Goal: Obtain resource: Download file/media

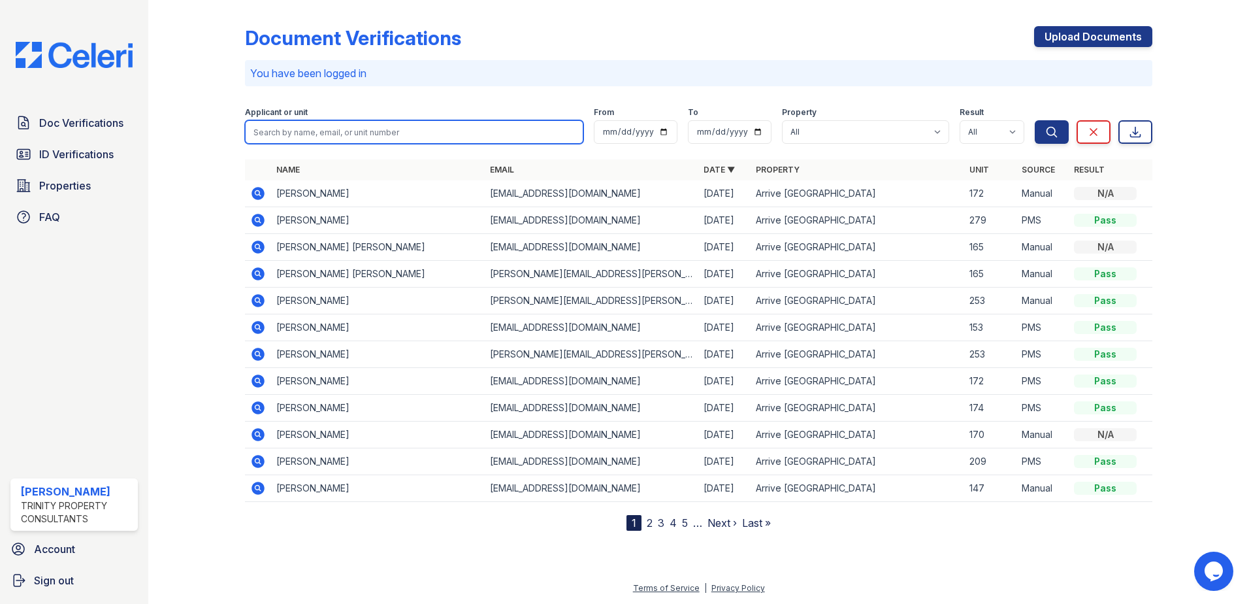
click at [316, 123] on input "search" at bounding box center [414, 132] width 338 height 24
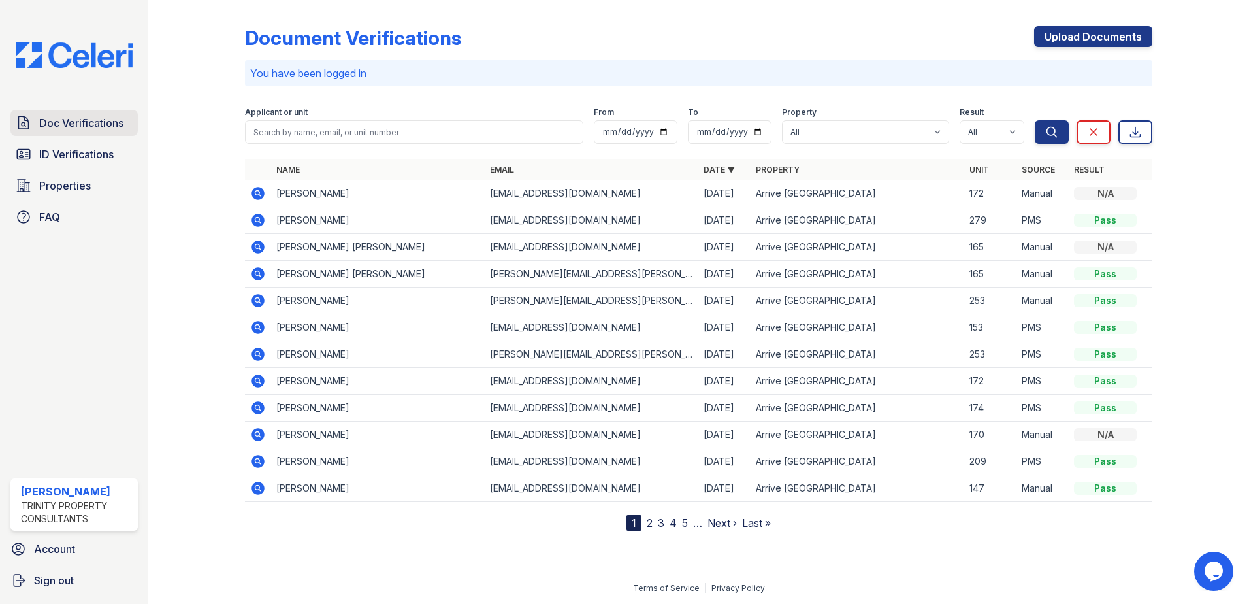
click at [73, 130] on span "Doc Verifications" at bounding box center [81, 123] width 84 height 16
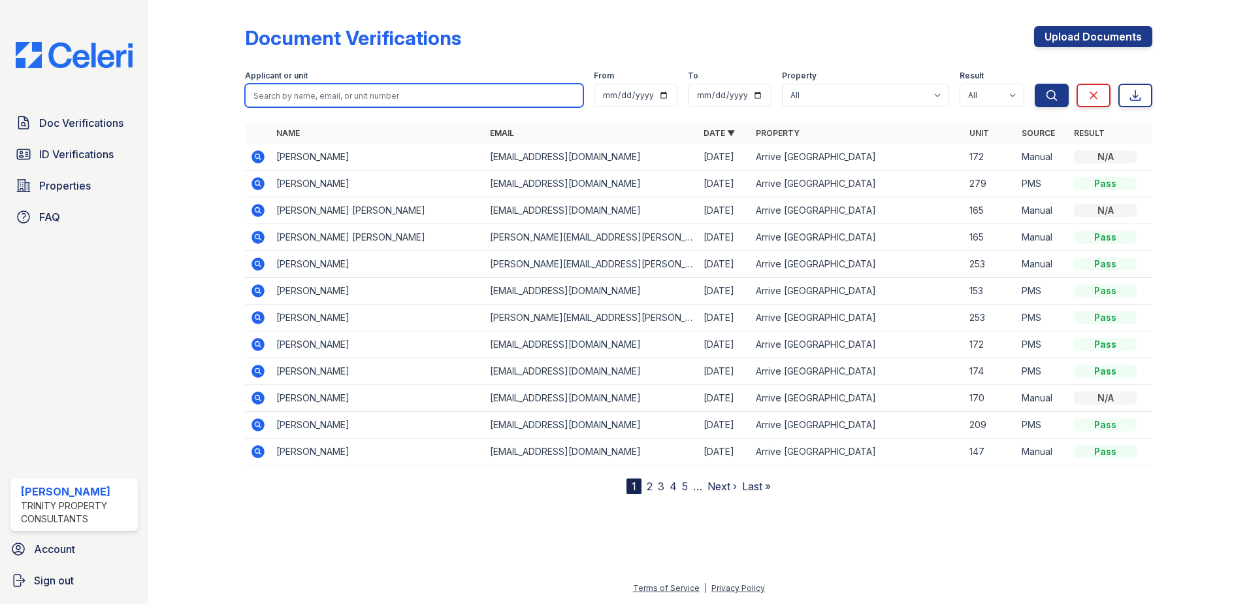
click at [302, 100] on input "search" at bounding box center [414, 96] width 338 height 24
type input "[PERSON_NAME]"
click at [1035, 84] on button "Search" at bounding box center [1052, 96] width 34 height 24
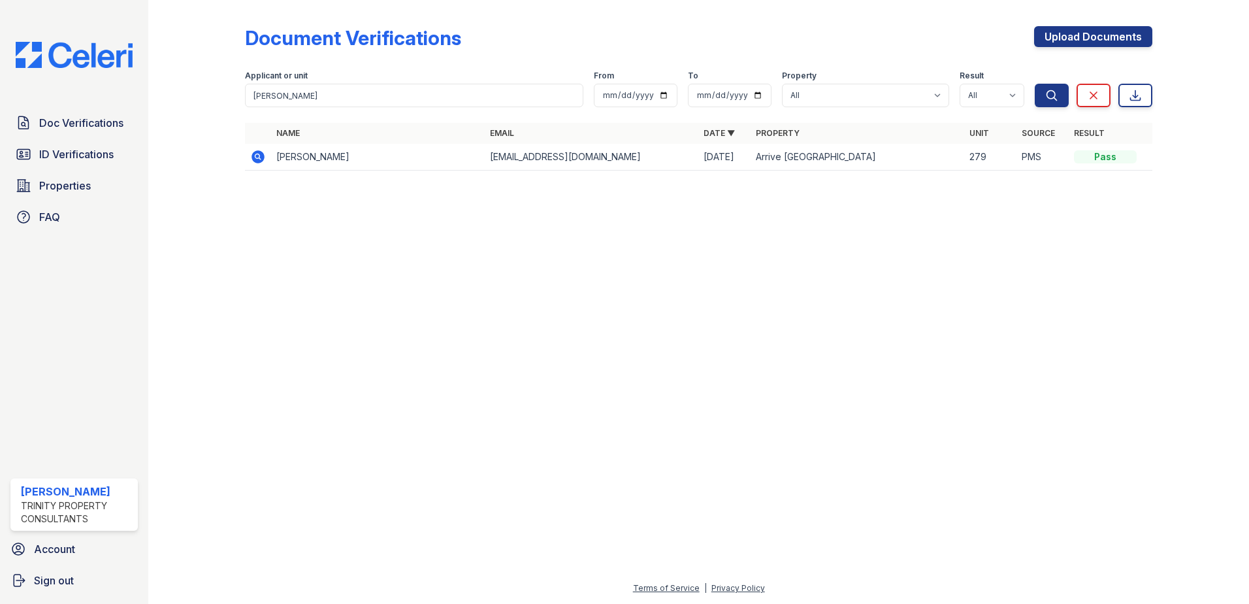
click at [257, 156] on icon at bounding box center [256, 155] width 3 height 3
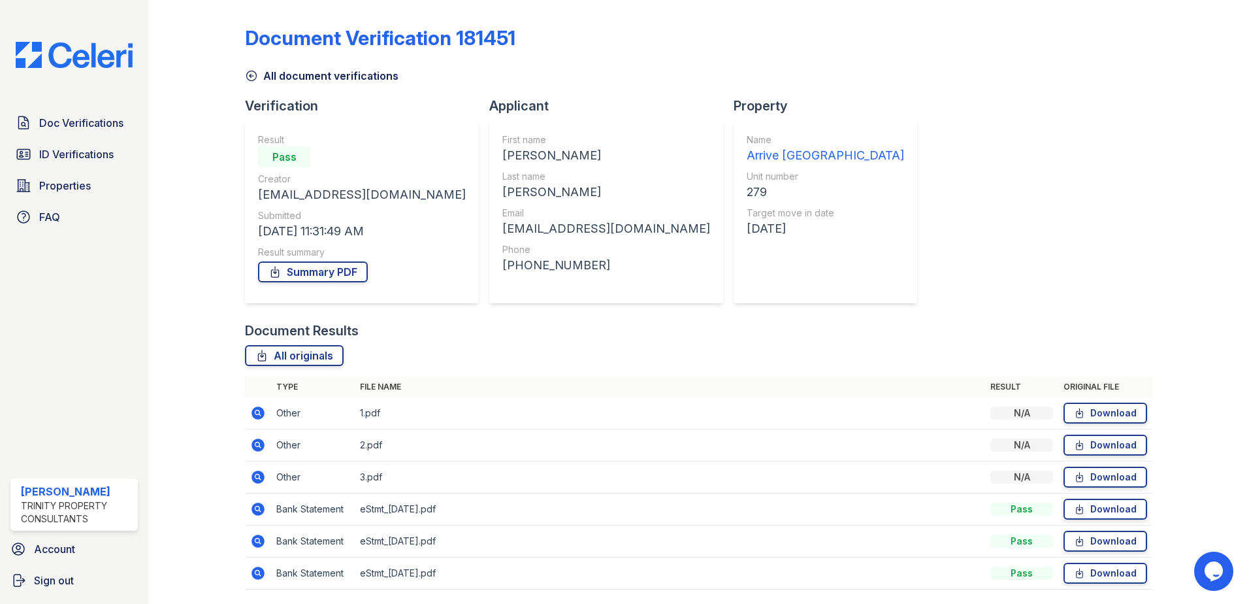
scroll to position [43, 0]
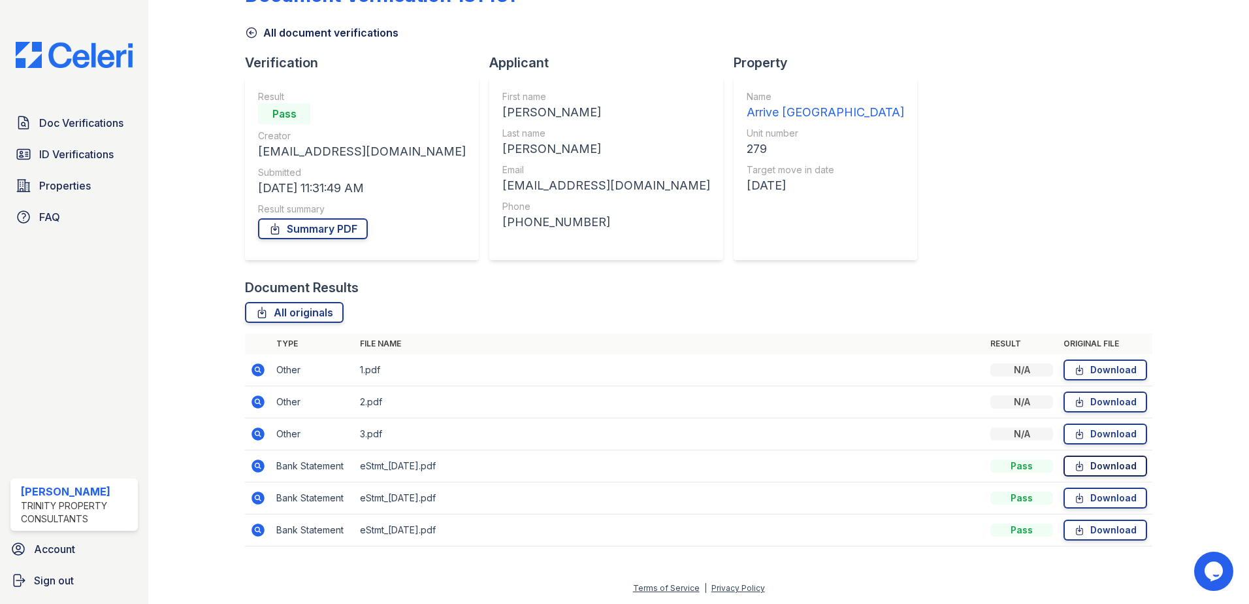
click at [1082, 466] on link "Download" at bounding box center [1106, 465] width 84 height 21
click at [1096, 497] on link "Download" at bounding box center [1106, 497] width 84 height 21
click at [1098, 529] on link "Download" at bounding box center [1106, 529] width 84 height 21
